Goal: Submit feedback/report problem

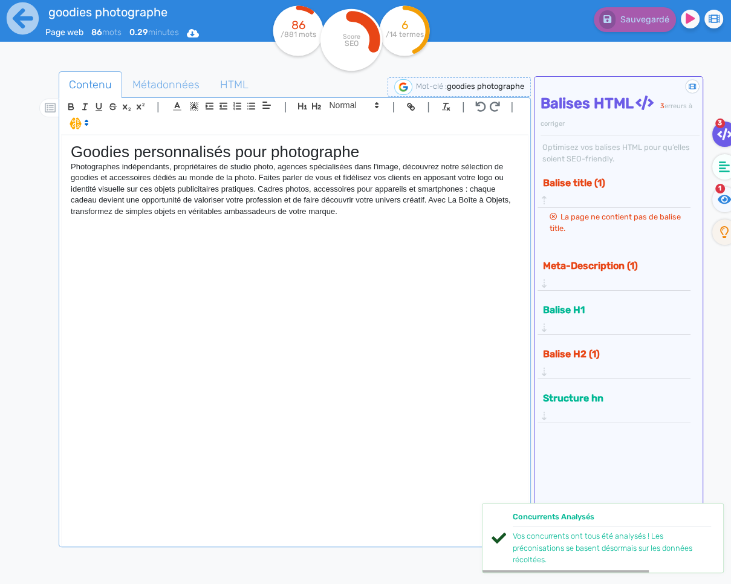
click at [360, 226] on div "Goodies personnalisés pour photographe Photographes indépendants, propriétaires…" at bounding box center [295, 339] width 466 height 409
click at [16, 19] on icon at bounding box center [22, 18] width 33 height 33
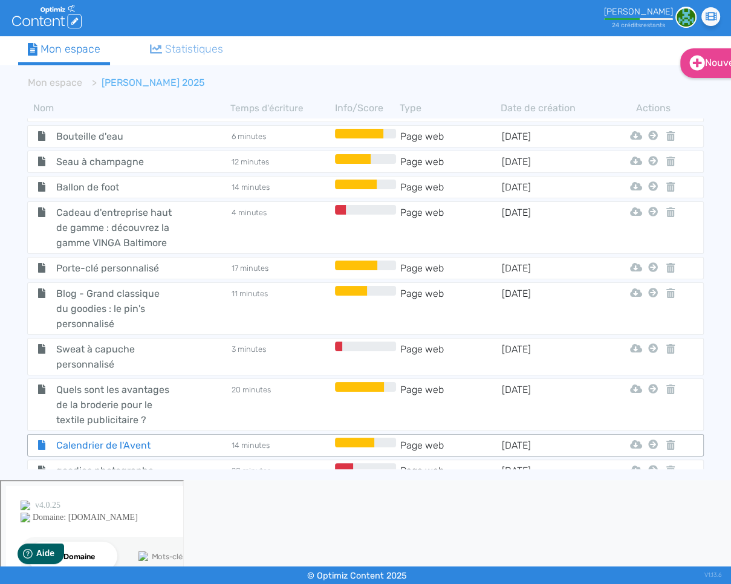
scroll to position [865, 0]
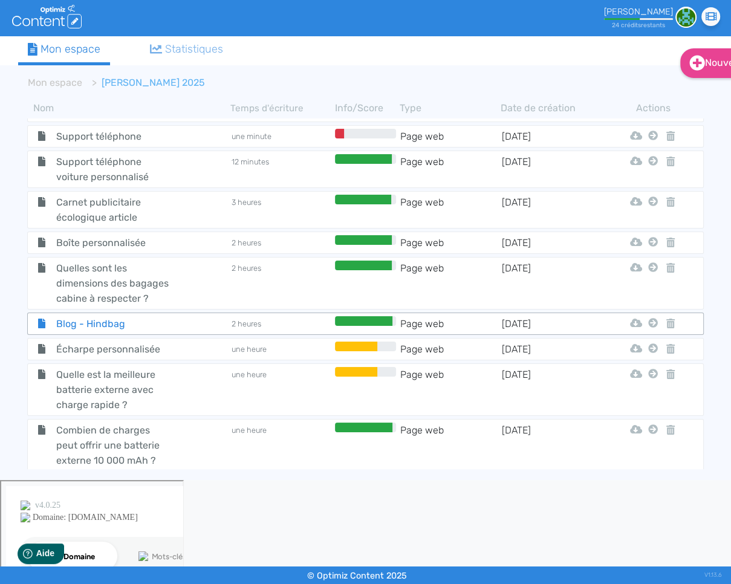
click at [100, 316] on span "Blog - Hindbag" at bounding box center [114, 323] width 134 height 15
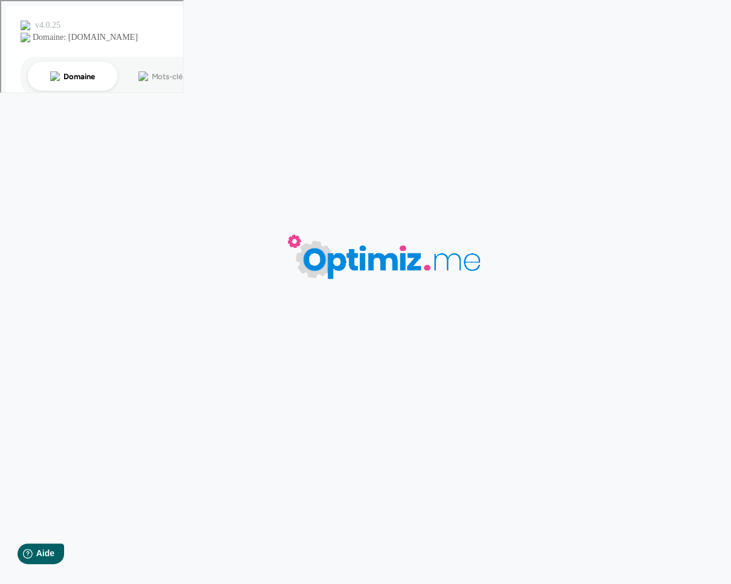
type input "Blog - Hindbag"
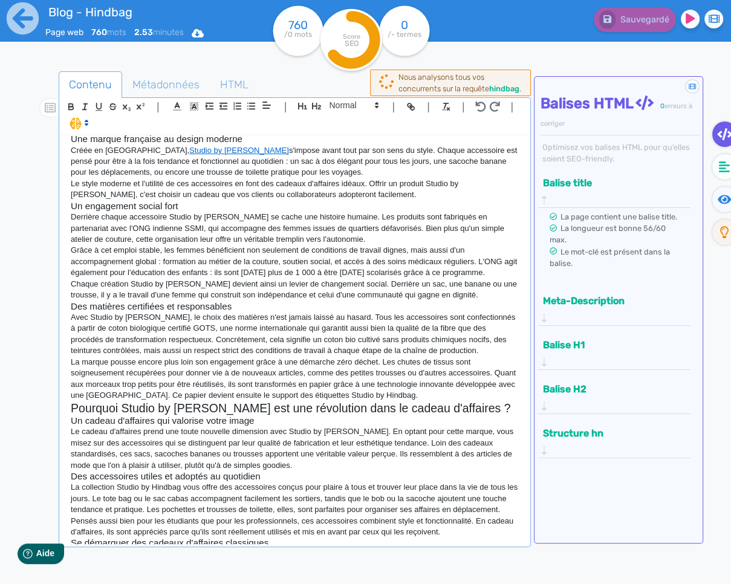
scroll to position [195, 0]
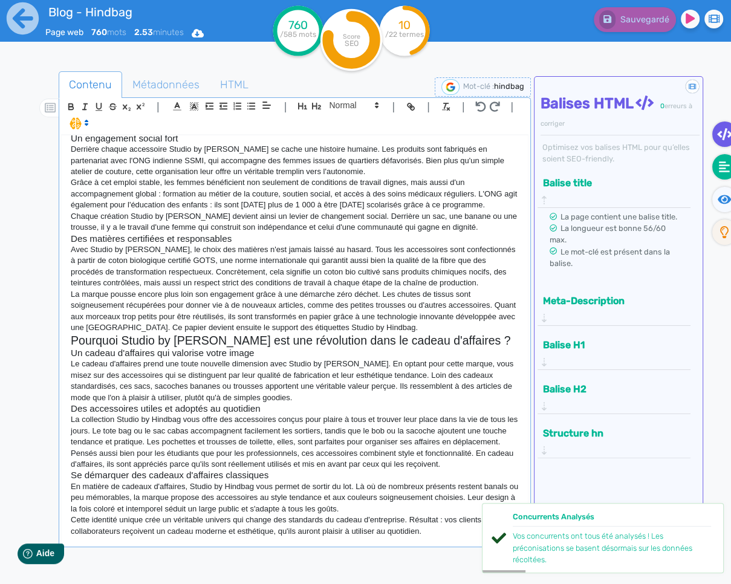
click at [724, 171] on icon at bounding box center [724, 166] width 11 height 11
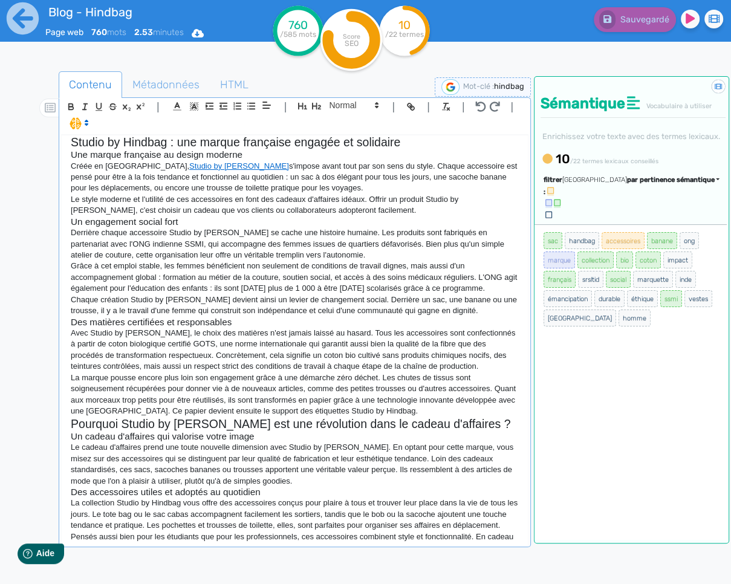
scroll to position [0, 0]
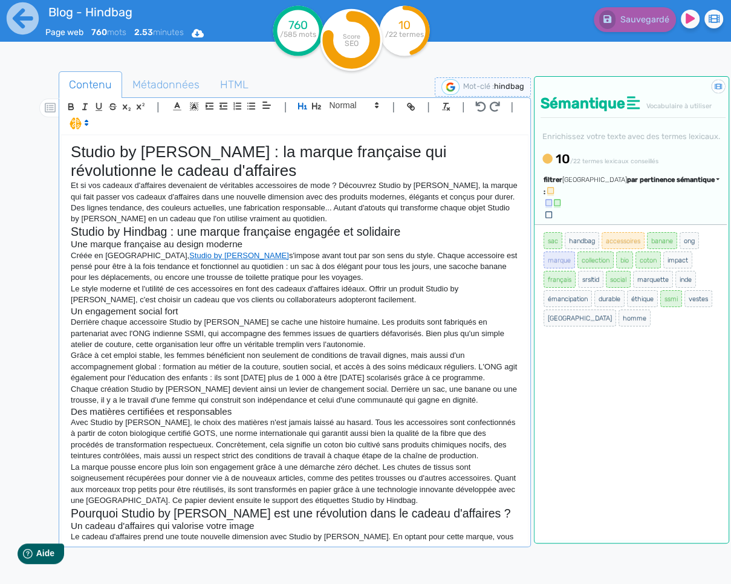
click at [243, 321] on p "Derrière chaque accessoire Studio by [PERSON_NAME] se cache une histoire humain…" at bounding box center [295, 333] width 448 height 33
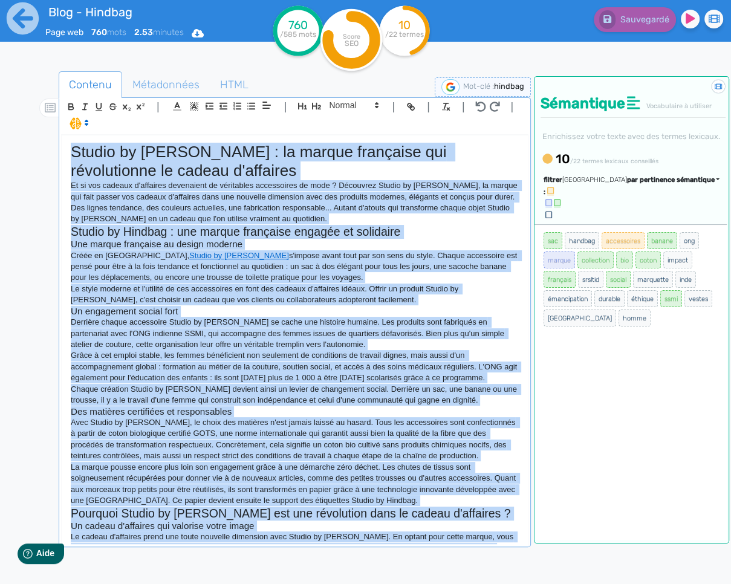
copy div "Loremi do Sitamet : co adipis elitseddo eiu temporincidi ut labore e'dolorema A…"
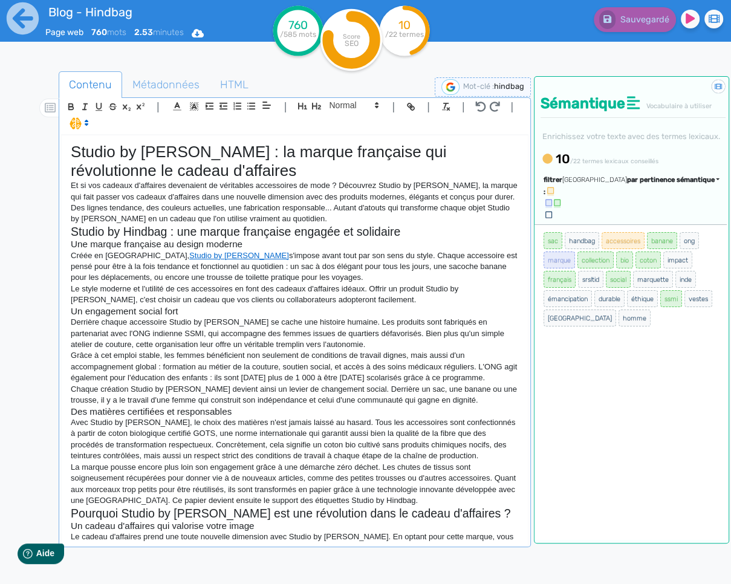
click at [333, 279] on p "Créée en [GEOGRAPHIC_DATA], Studio by [PERSON_NAME] s'impose avant tout par son…" at bounding box center [295, 266] width 448 height 33
click at [325, 310] on h3 "Un engagement social fort" at bounding box center [295, 311] width 448 height 11
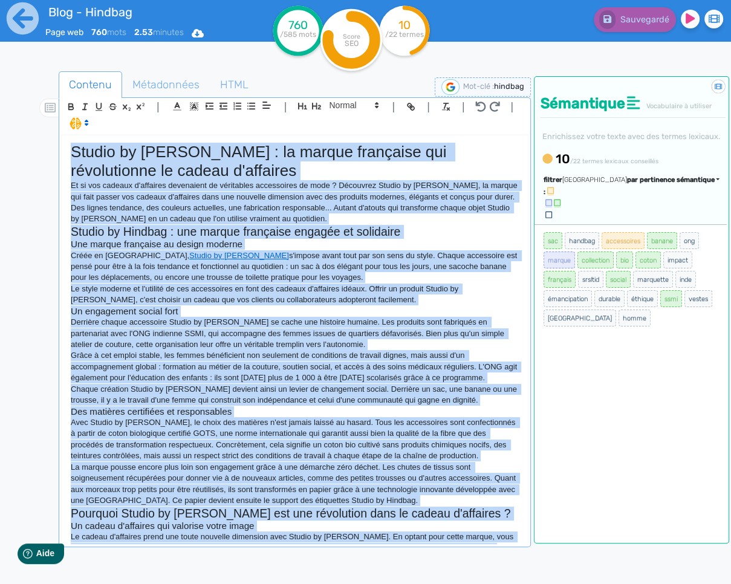
copy div "Loremi do Sitamet : co adipis elitseddo eiu temporincidi ut labore e'dolorema A…"
click at [296, 330] on p "Derrière chaque accessoire Studio by [PERSON_NAME] se cache une histoire humain…" at bounding box center [295, 333] width 448 height 33
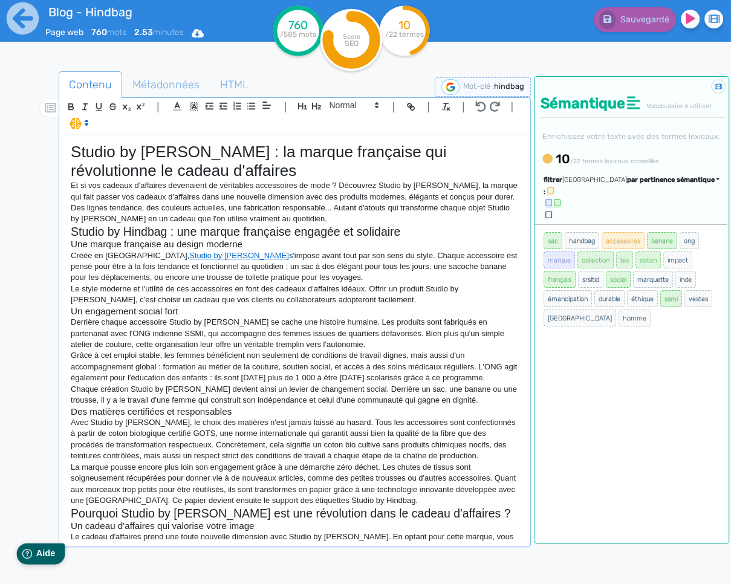
click at [36, 551] on span "Aide" at bounding box center [45, 553] width 19 height 10
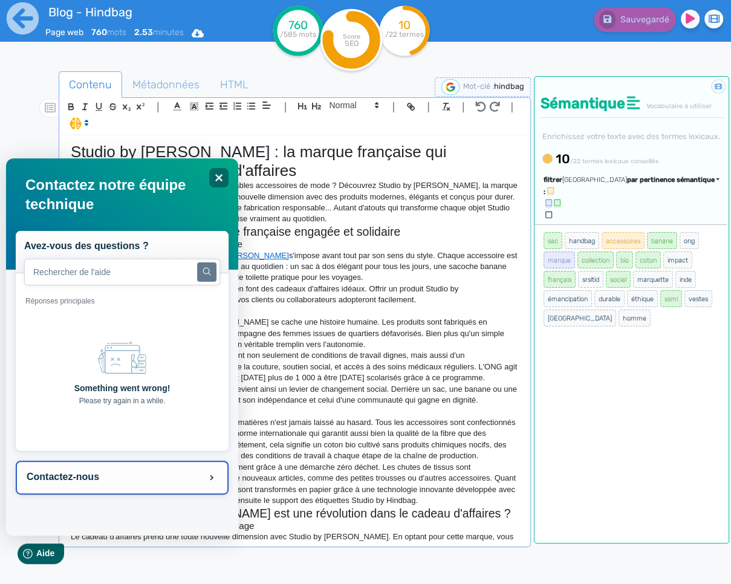
click at [74, 473] on button "Contactez-nous" at bounding box center [121, 478] width 213 height 34
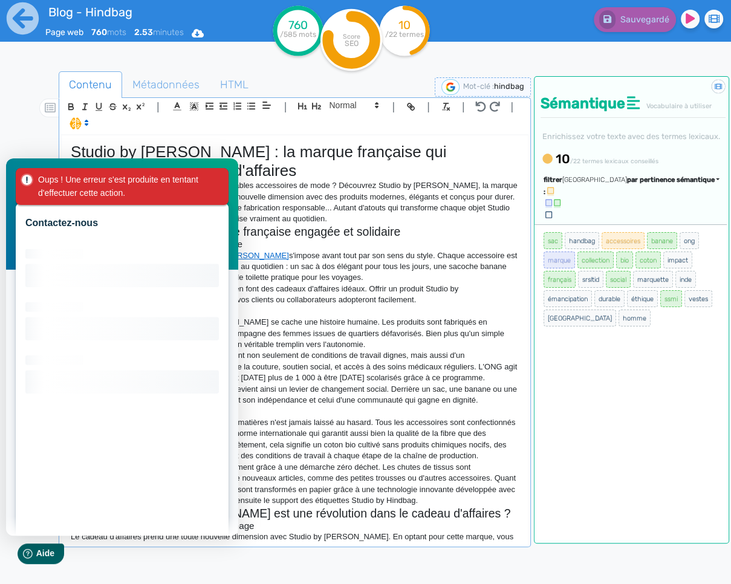
click at [108, 192] on div "Oups ! Une erreur s'est produite en tentant d'effectuer cette action." at bounding box center [124, 186] width 174 height 27
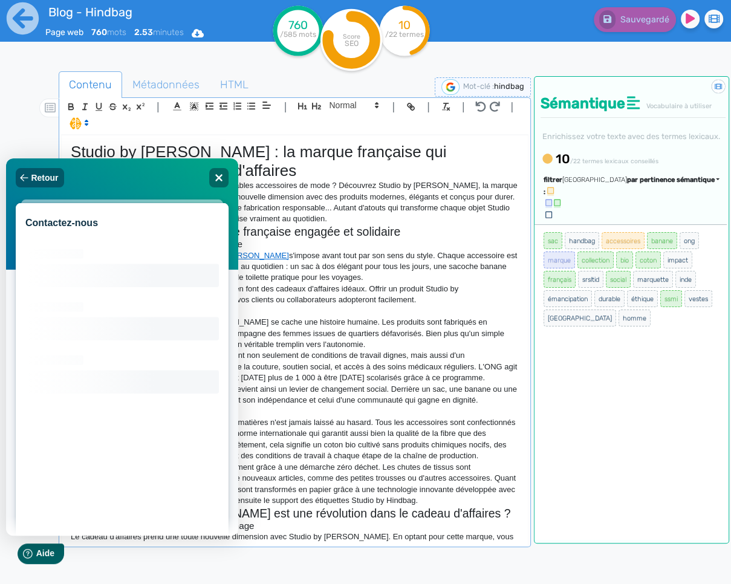
click at [59, 223] on h2 "Contactez-nous" at bounding box center [121, 223] width 193 height 11
drag, startPoint x: 59, startPoint y: 223, endPoint x: 94, endPoint y: 308, distance: 92.4
click at [62, 236] on div "Contactez-nous Loading interface..." at bounding box center [121, 391] width 213 height 377
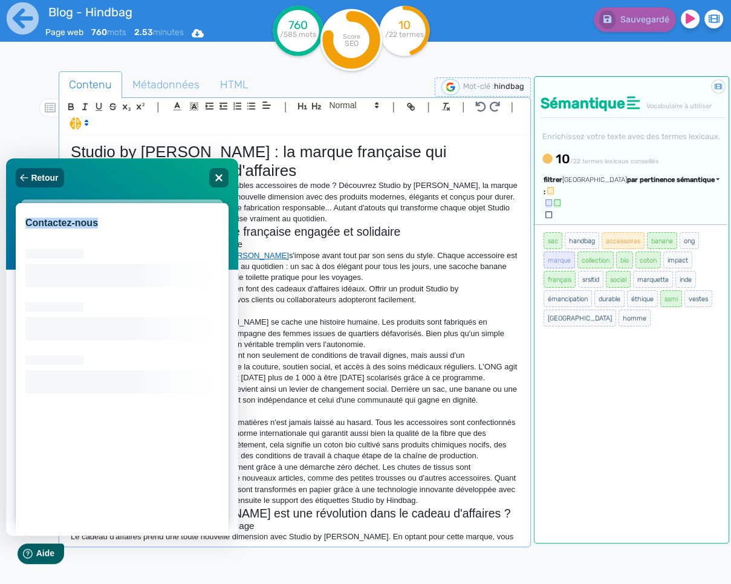
click at [107, 335] on rect at bounding box center [121, 337] width 193 height 193
click at [108, 340] on rect at bounding box center [121, 337] width 193 height 193
click at [47, 174] on span "Retour" at bounding box center [43, 178] width 27 height 10
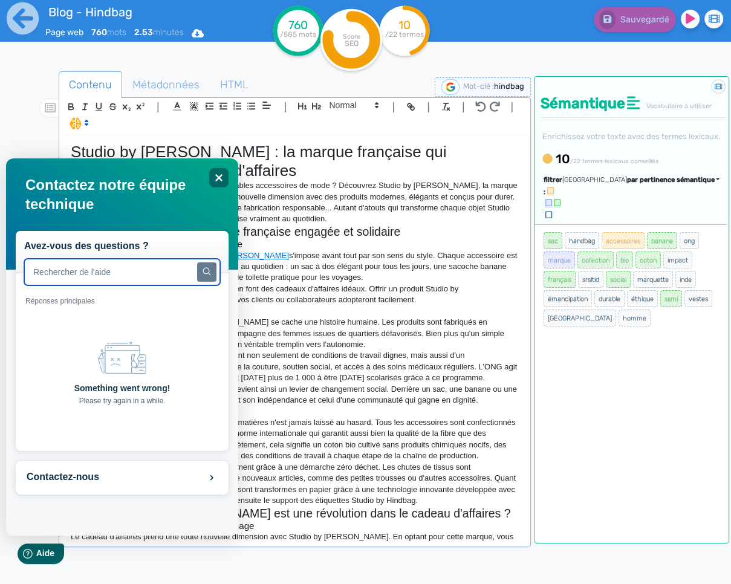
click at [96, 278] on input "text" at bounding box center [122, 272] width 196 height 27
type input "bug"
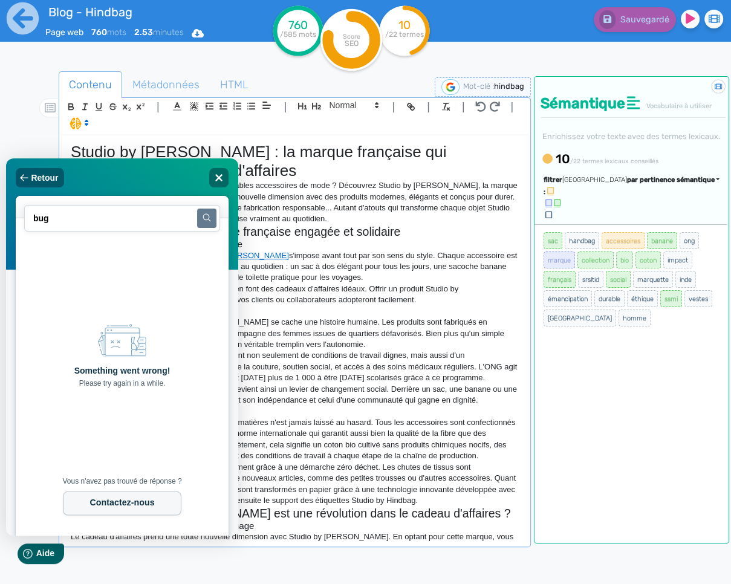
click at [157, 501] on button "Contactez-nous" at bounding box center [121, 504] width 119 height 24
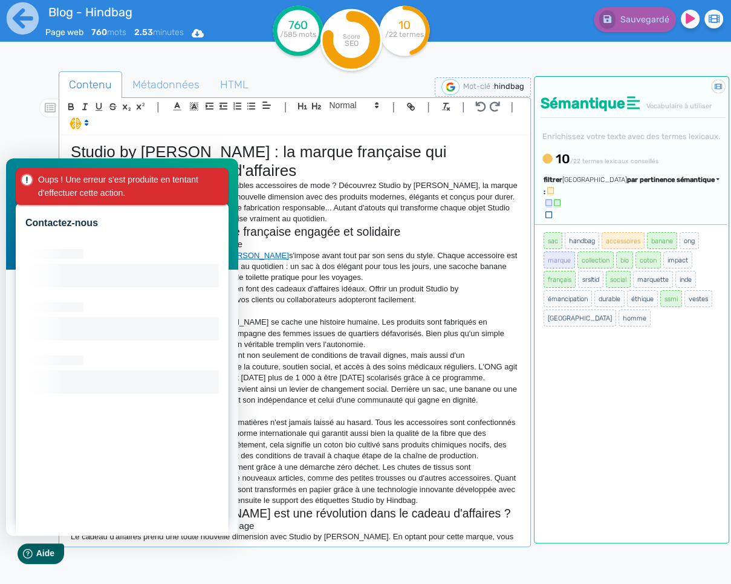
click at [379, 449] on p "Avec Studio by [PERSON_NAME], le choix des matières n'est jamais laissé au hasa…" at bounding box center [295, 439] width 448 height 45
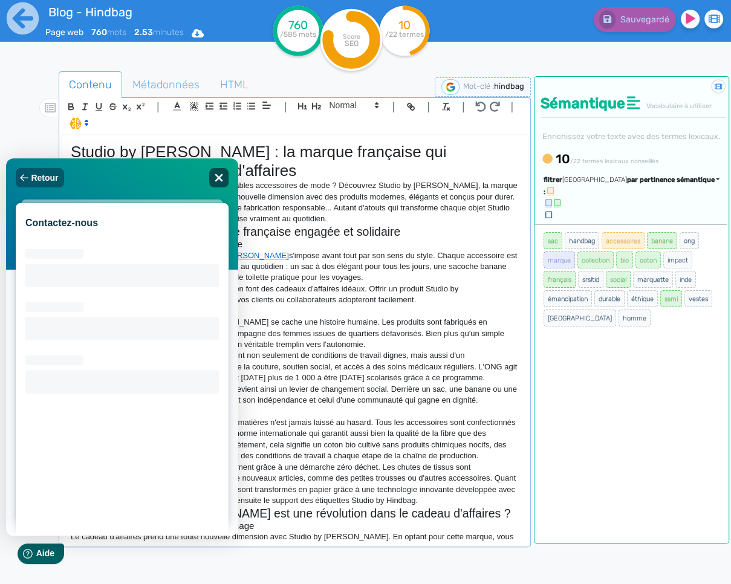
click at [217, 174] on icon "Close" at bounding box center [217, 177] width 9 height 9
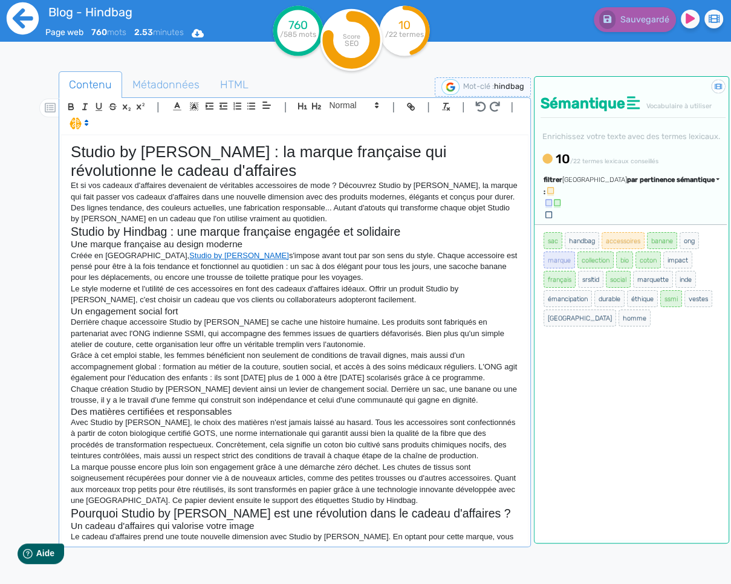
click at [22, 28] on icon at bounding box center [23, 18] width 32 height 32
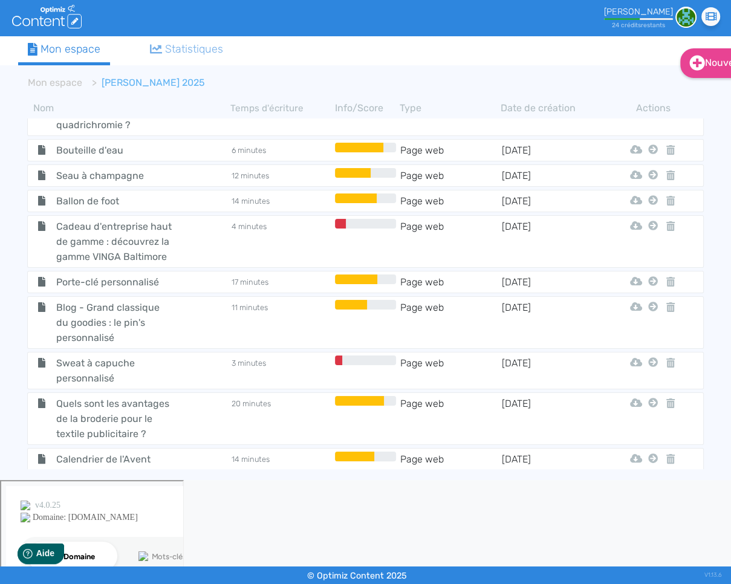
scroll to position [1533, 0]
